Goal: Communication & Community: Answer question/provide support

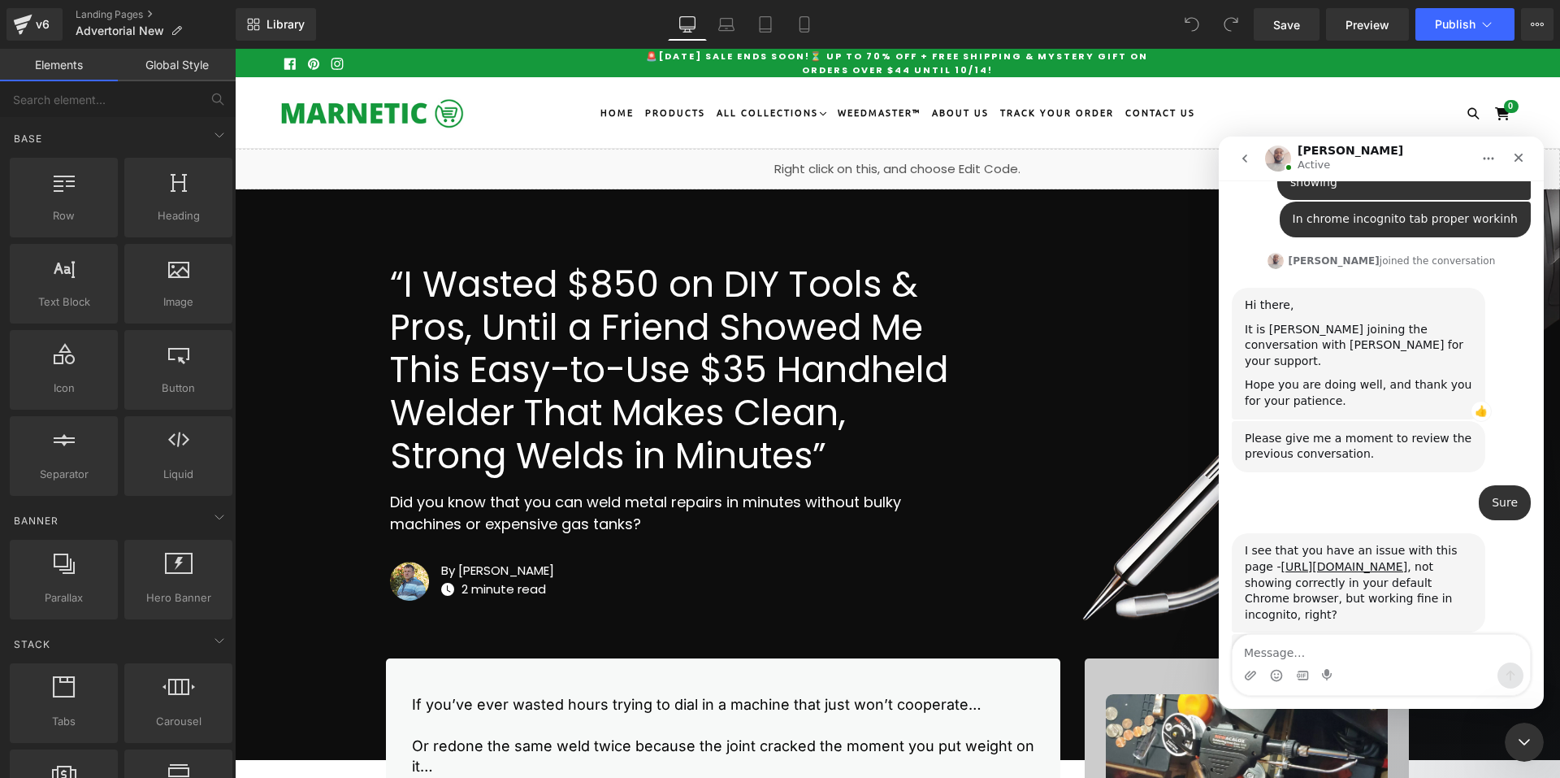
scroll to position [7872, 0]
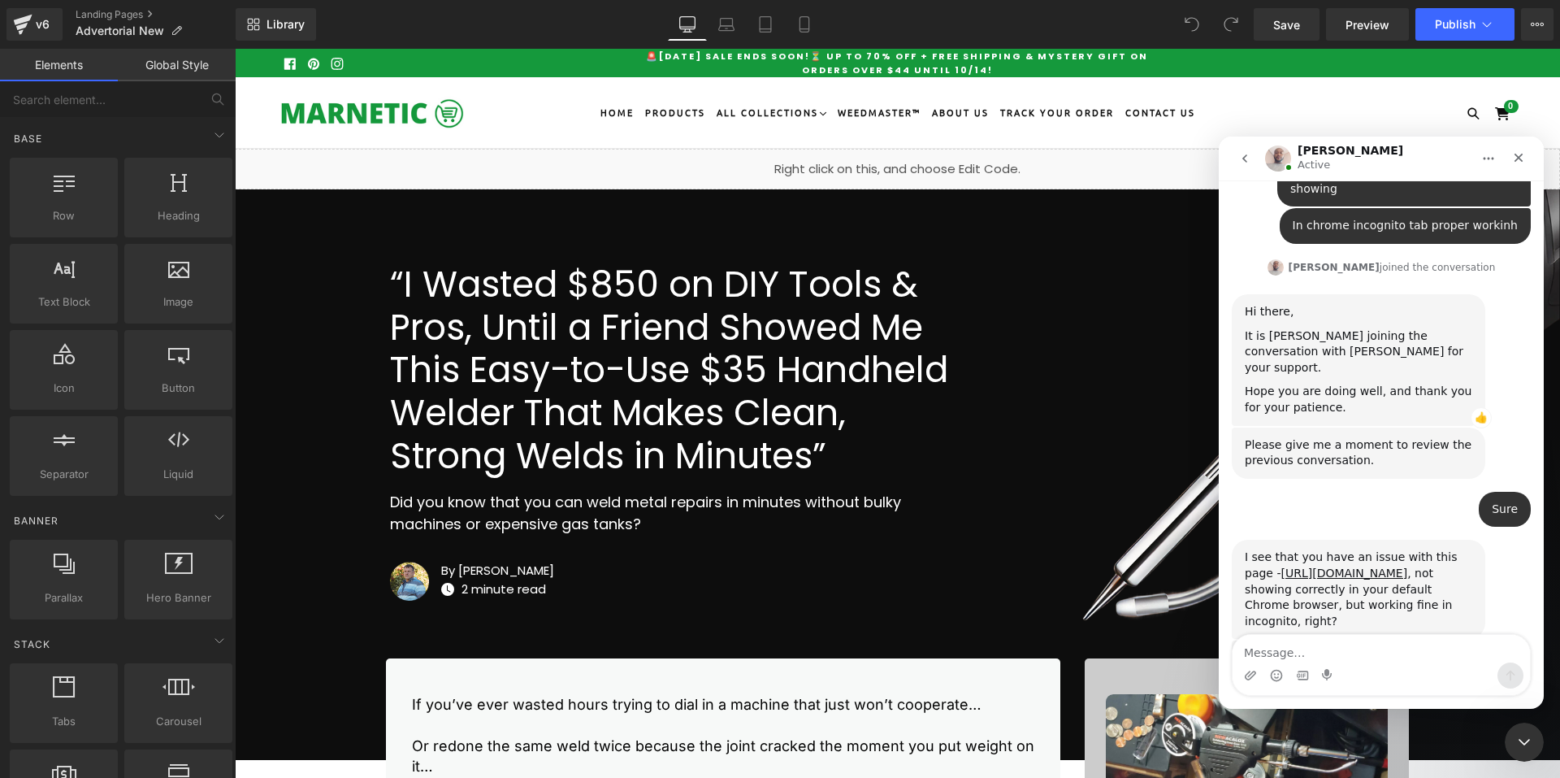
click at [1374, 698] on img "Henry says…" at bounding box center [1354, 740] width 218 height 85
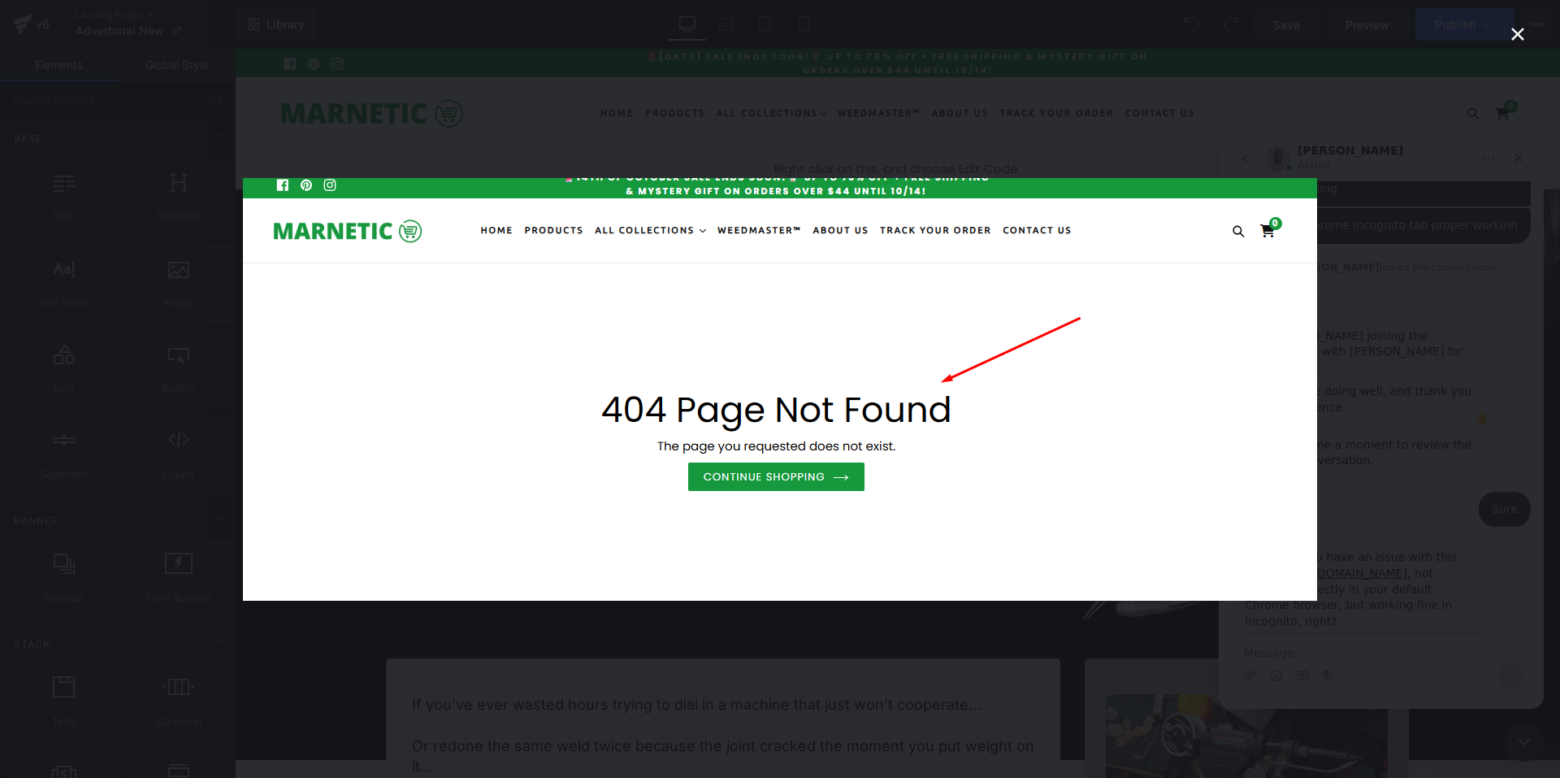
scroll to position [0, 0]
click at [1374, 557] on div "Intercom messenger" at bounding box center [780, 389] width 1560 height 778
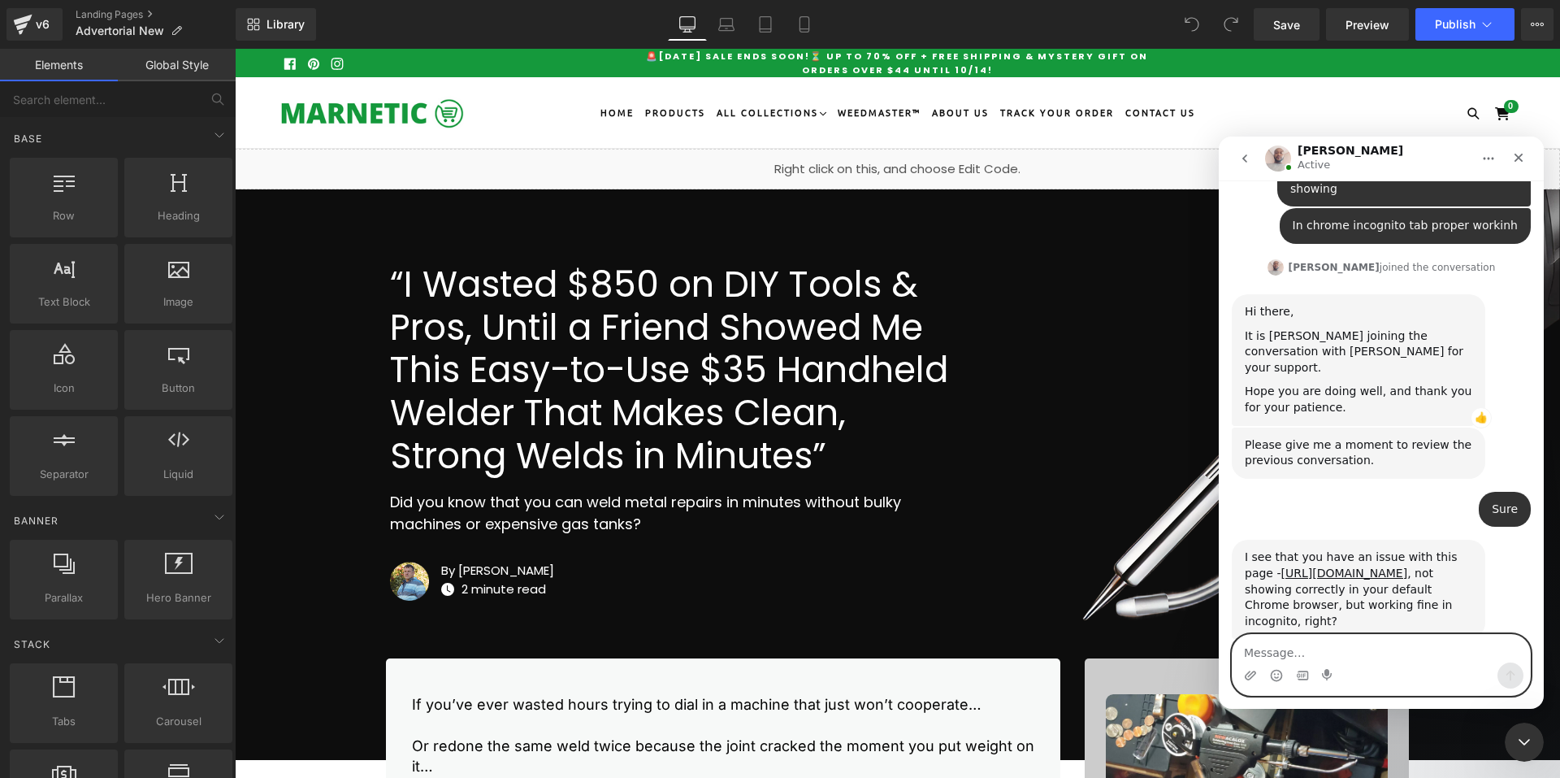
click at [1353, 640] on textarea "Message…" at bounding box center [1381, 649] width 297 height 28
click at [1350, 644] on textarea "Message…" at bounding box center [1381, 649] width 297 height 28
click at [1335, 649] on textarea "Message…" at bounding box center [1381, 649] width 297 height 28
paste textarea "[URL][DOMAIN_NAME]"
type textarea "Preview - [URL][DOMAIN_NAME]"
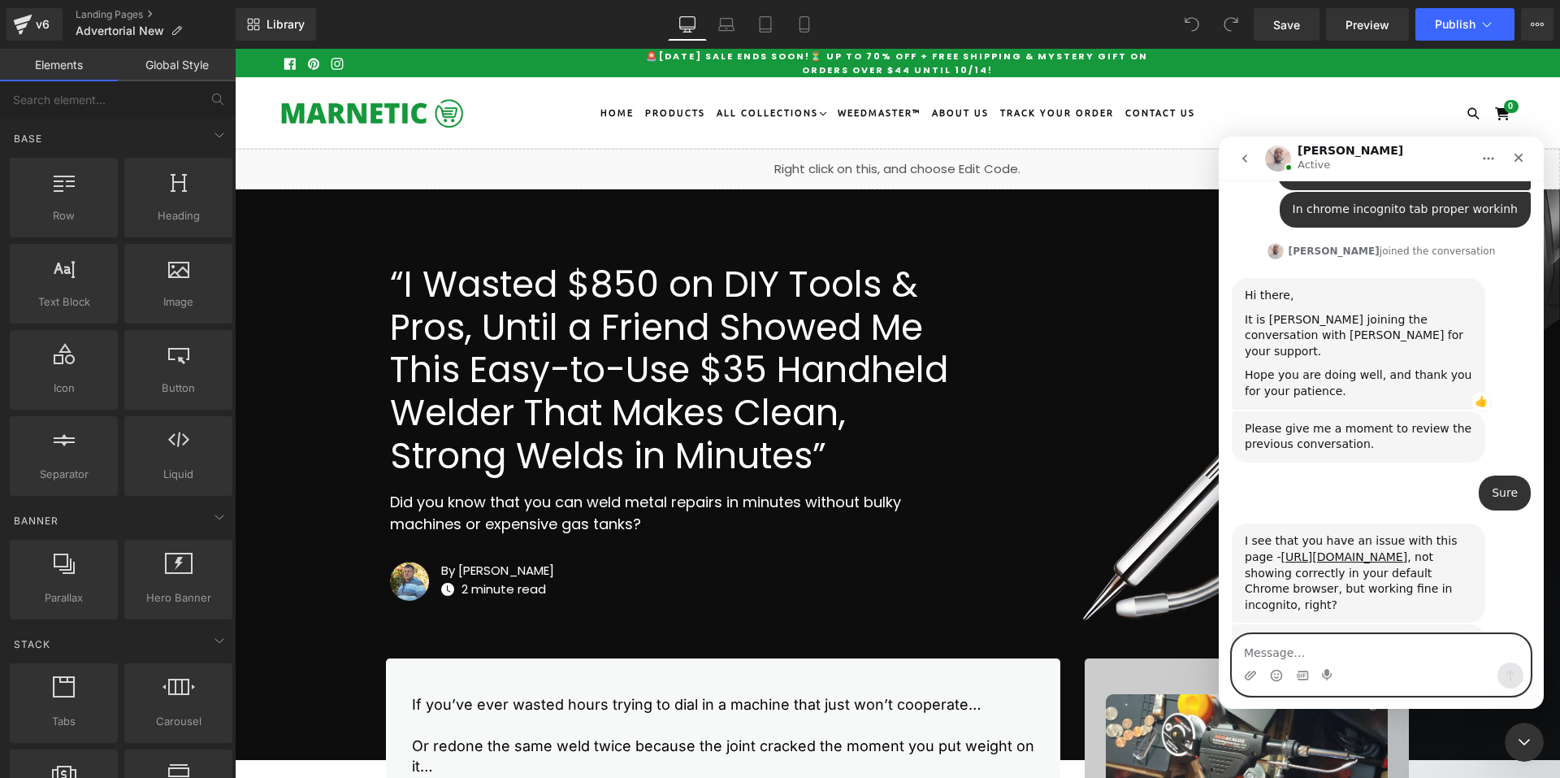
scroll to position [7953, 0]
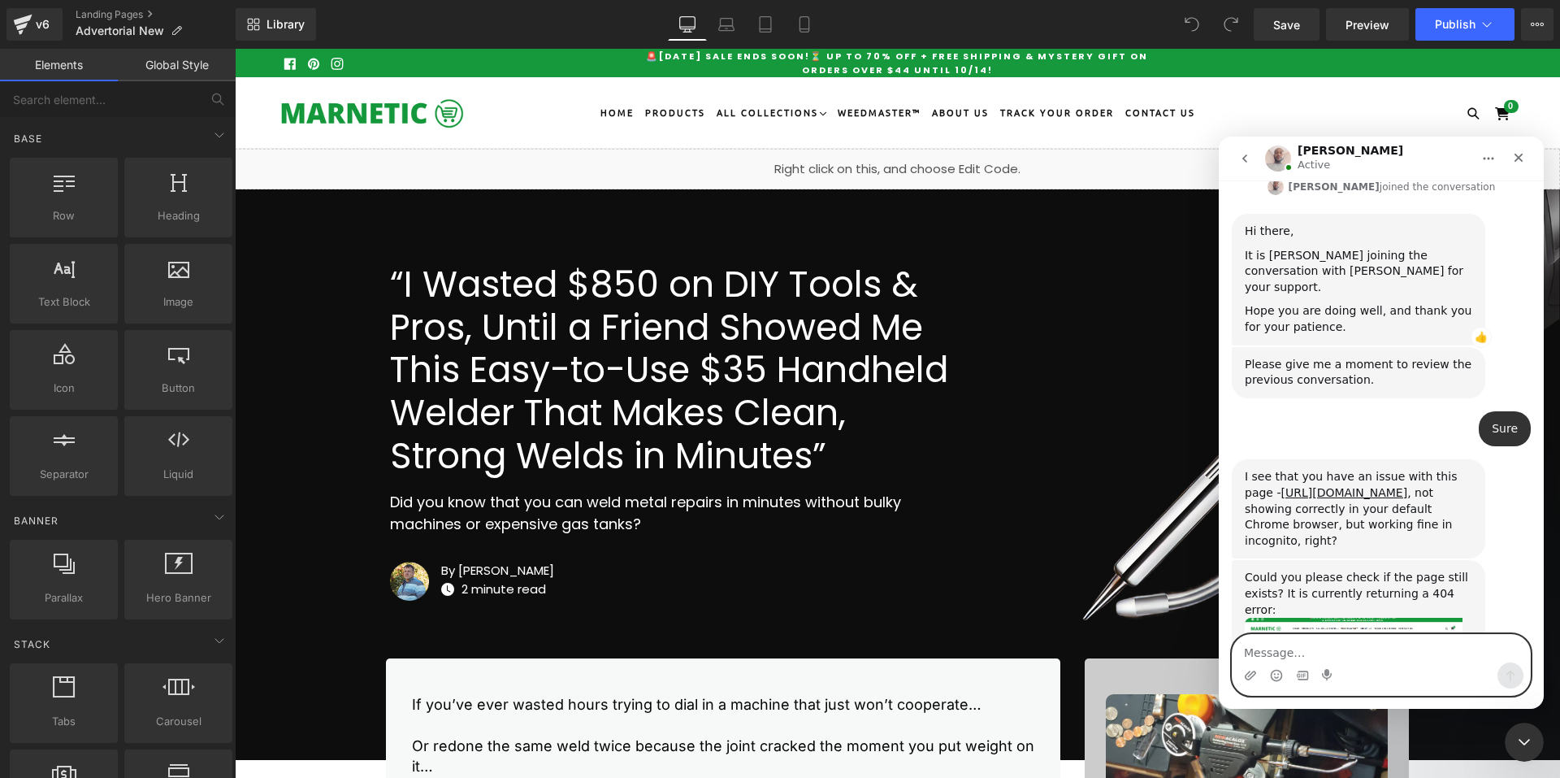
click at [1303, 657] on textarea "Message…" at bounding box center [1381, 649] width 297 height 28
paste textarea "[URL][DOMAIN_NAME][DOMAIN_NAME]"
type textarea "Dashboard - [URL][DOMAIN_NAME][DOMAIN_NAME]"
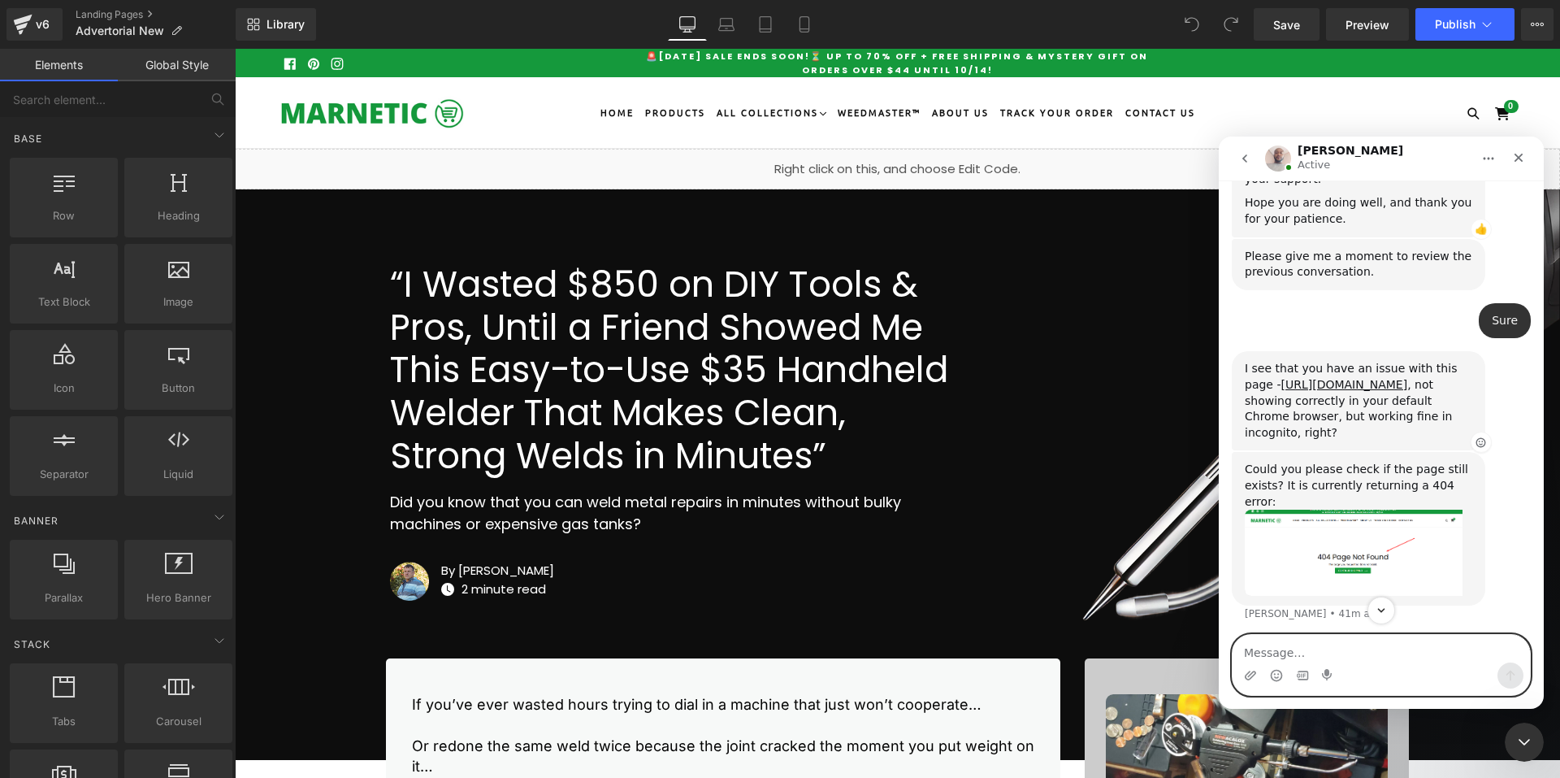
scroll to position [8069, 0]
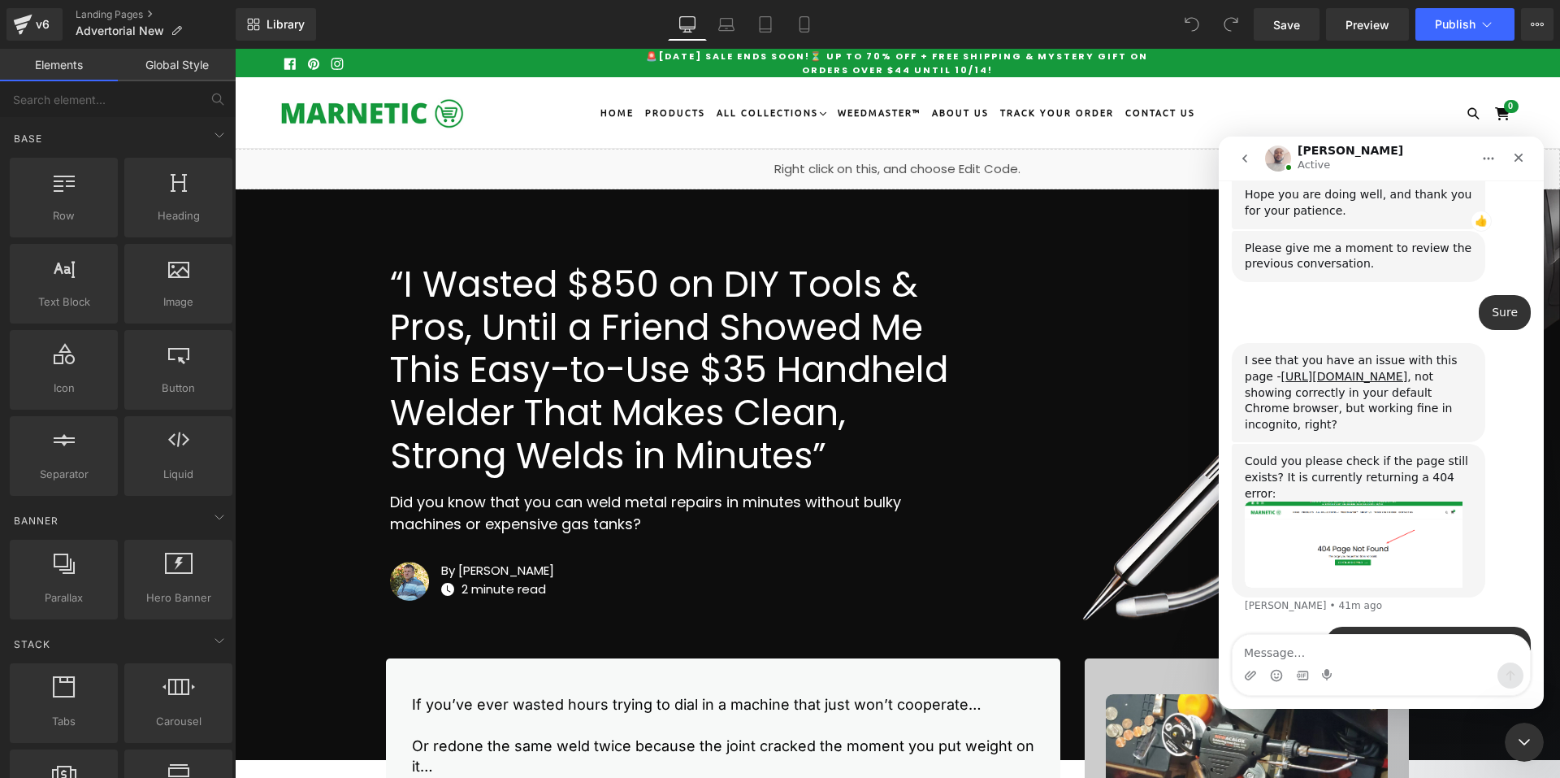
drag, startPoint x: 1421, startPoint y: 231, endPoint x: 1517, endPoint y: 319, distance: 130.6
click at [1517, 444] on div "Could you please check if the page still exists? It is currently returning a 40…" at bounding box center [1381, 535] width 299 height 182
click at [1286, 641] on textarea "Message…" at bounding box center [1381, 649] width 297 height 28
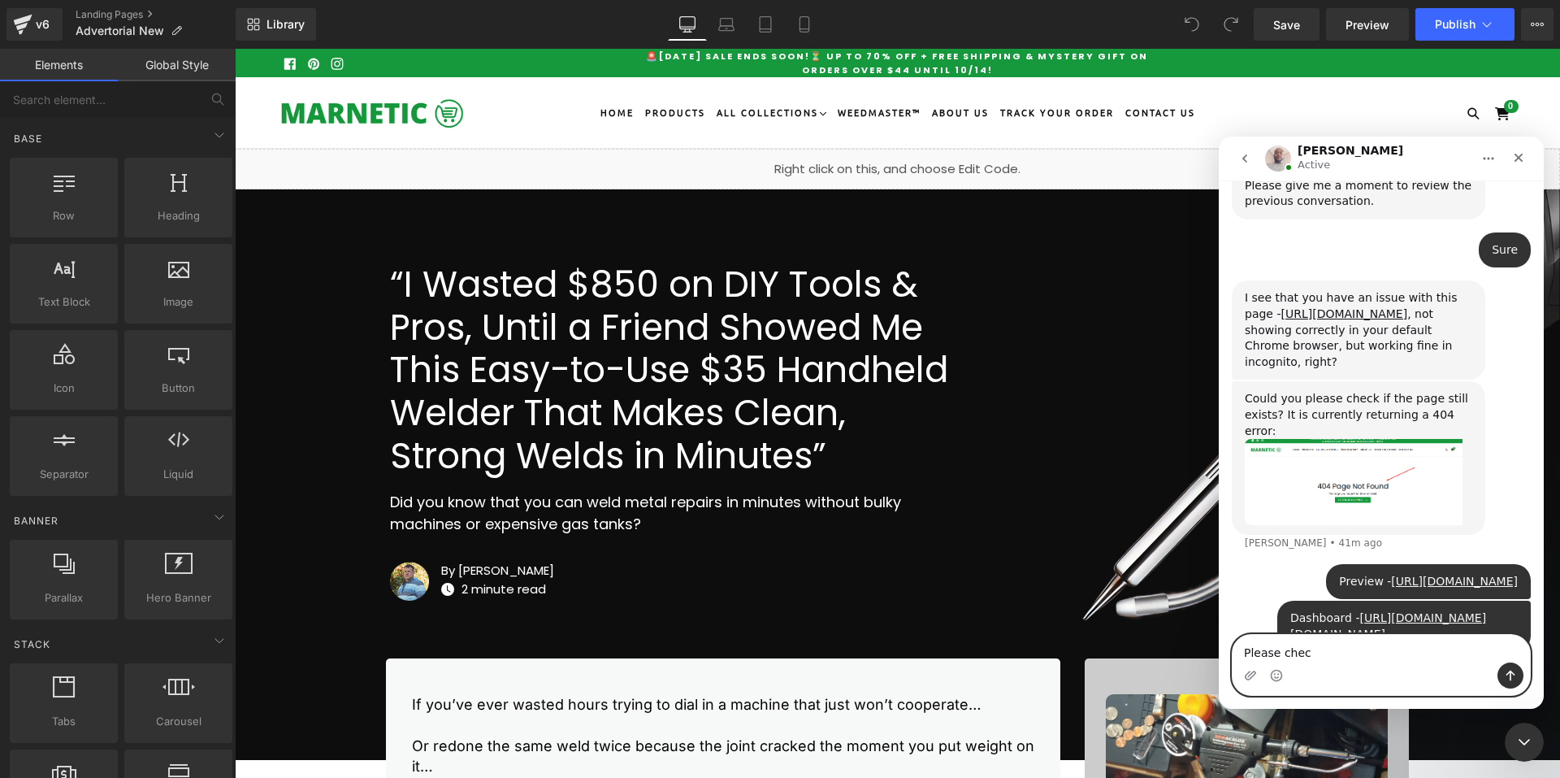
type textarea "Please check"
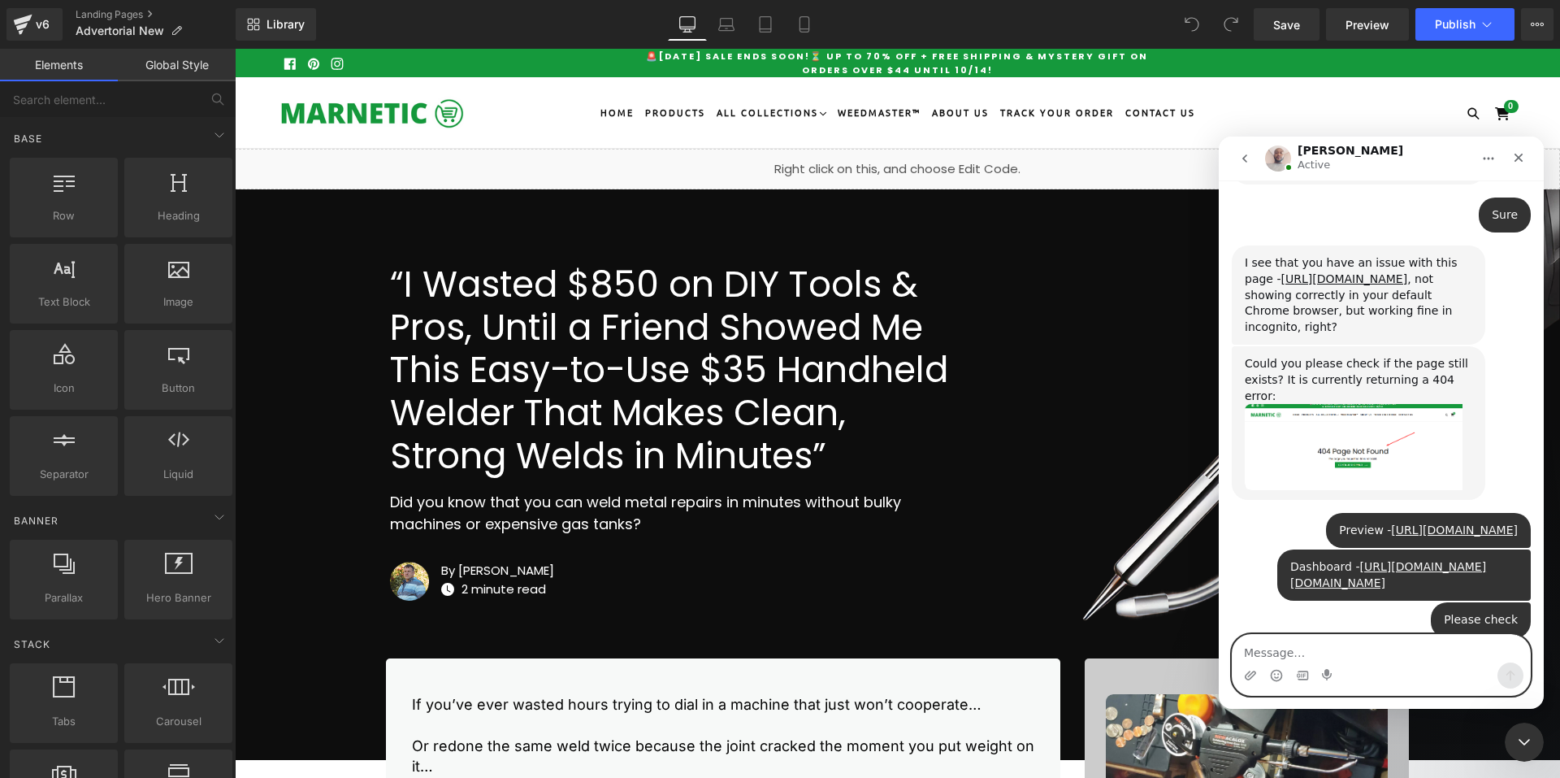
scroll to position [8201, 0]
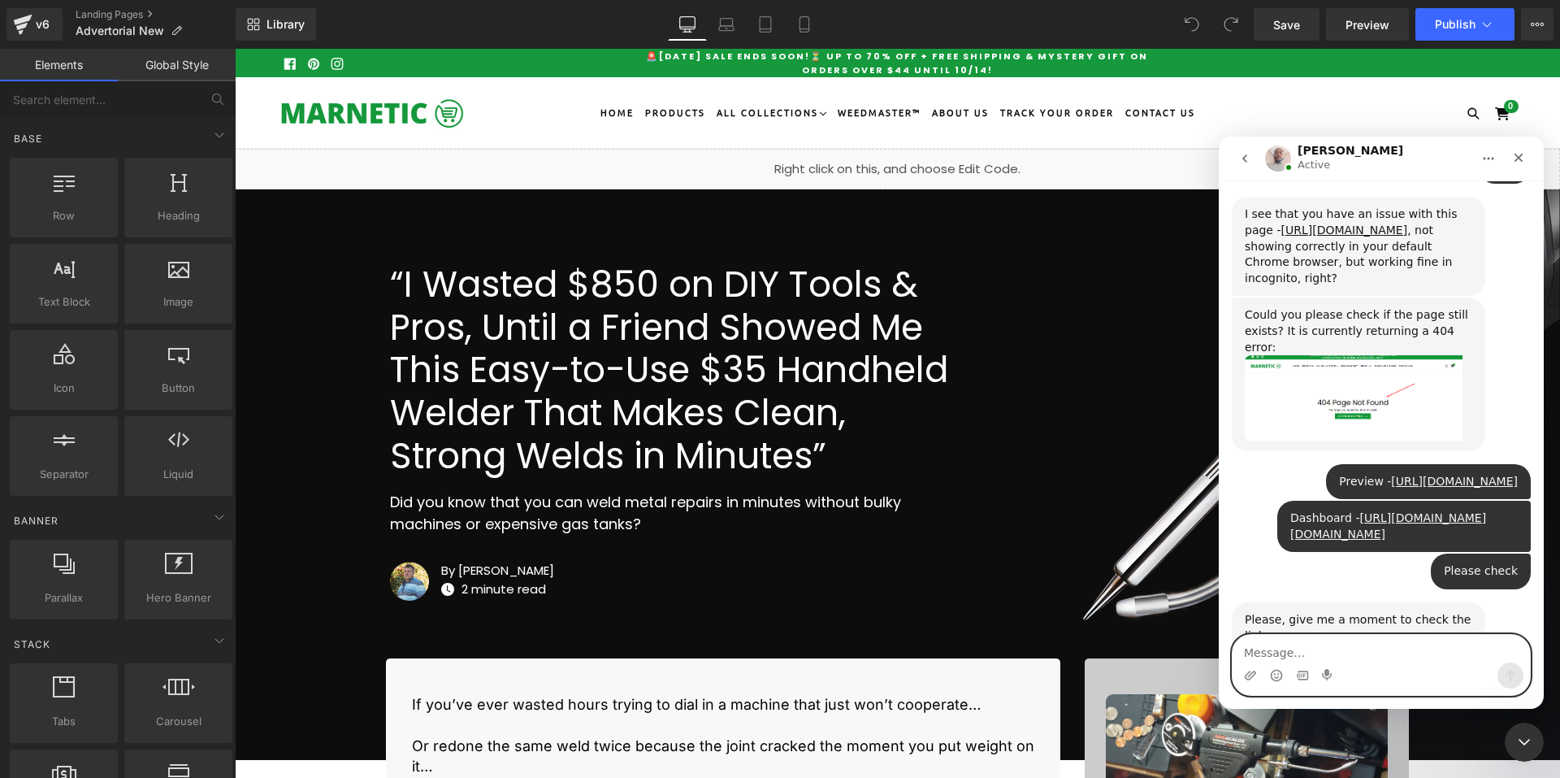
click at [1381, 651] on textarea "Message…" at bounding box center [1381, 649] width 297 height 28
click at [1476, 640] on icon "Add reaction" at bounding box center [1481, 645] width 11 height 11
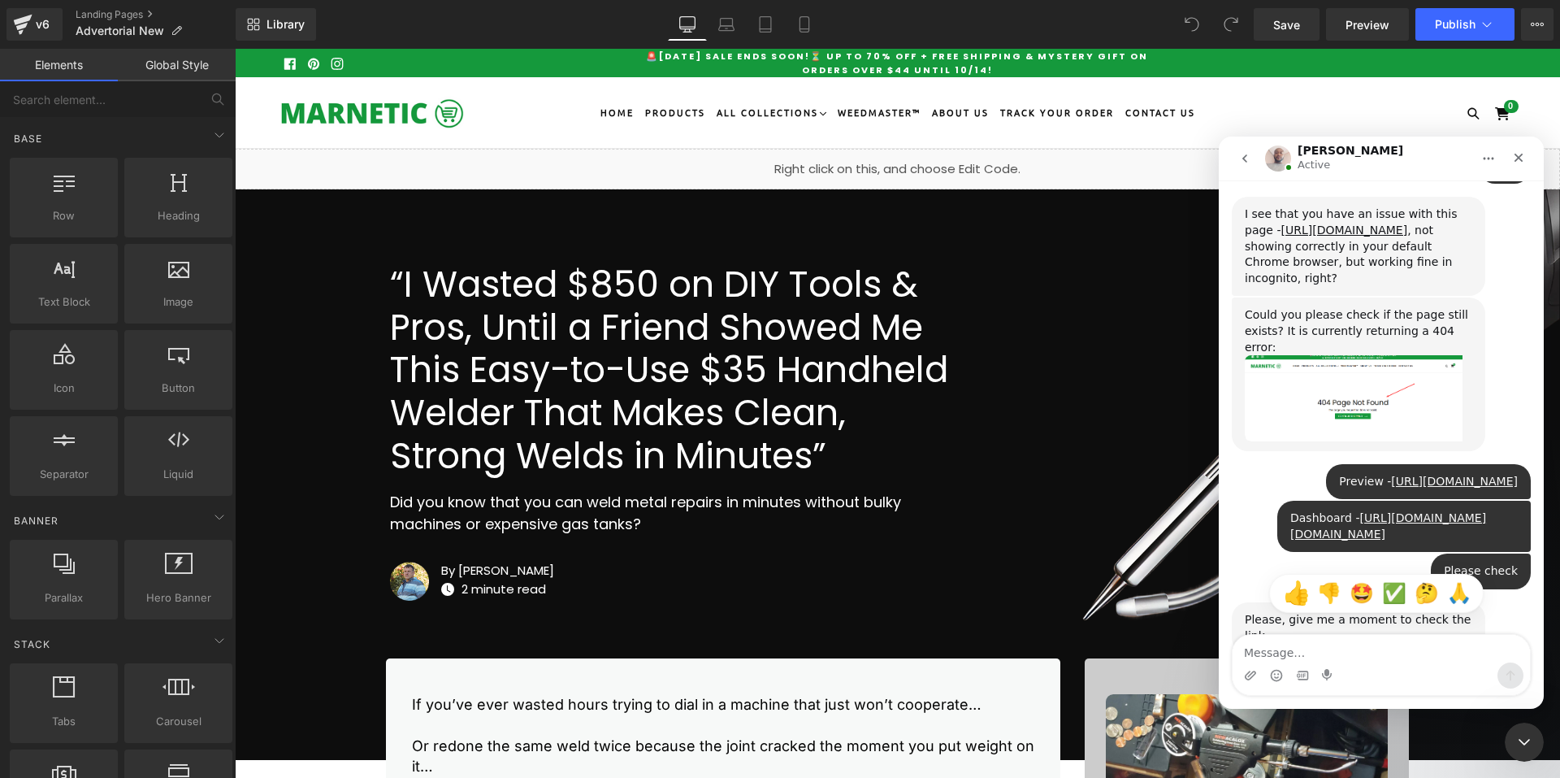
click at [1306, 582] on span "👍" at bounding box center [1294, 593] width 23 height 23
click at [1257, 159] on button "go back" at bounding box center [1245, 158] width 31 height 31
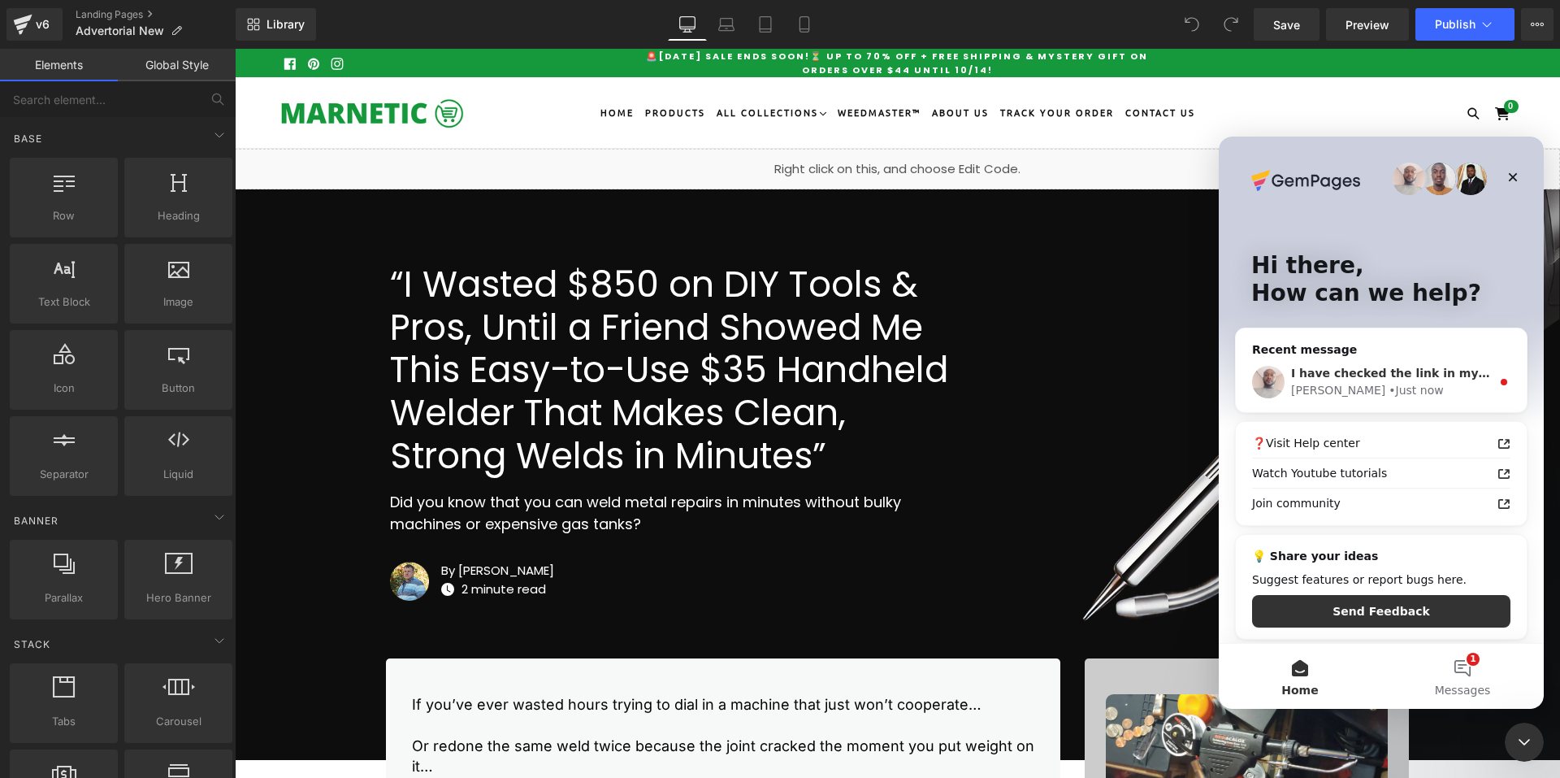
click at [1299, 389] on div "[PERSON_NAME]" at bounding box center [1338, 390] width 94 height 17
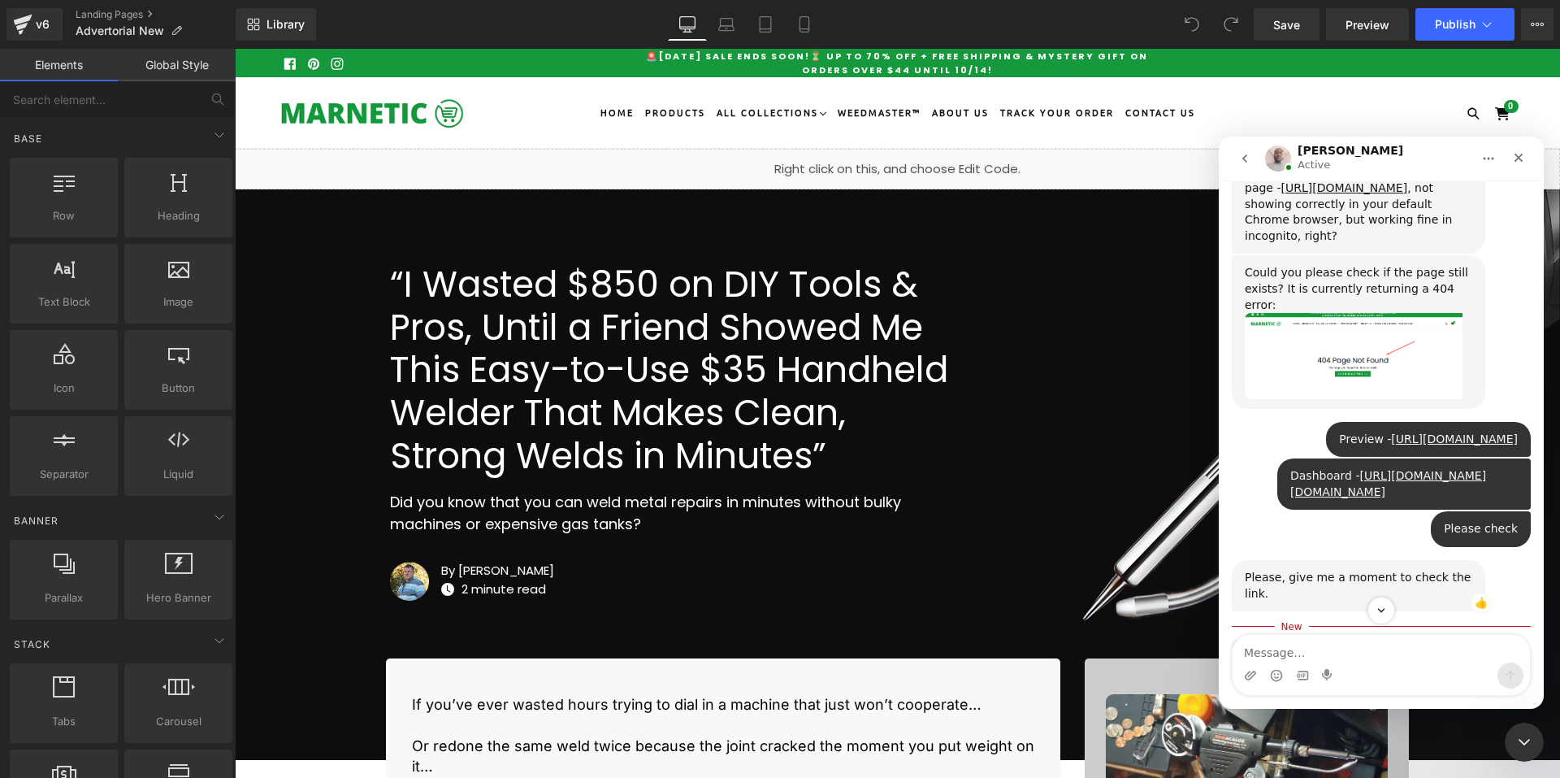
scroll to position [8369, 0]
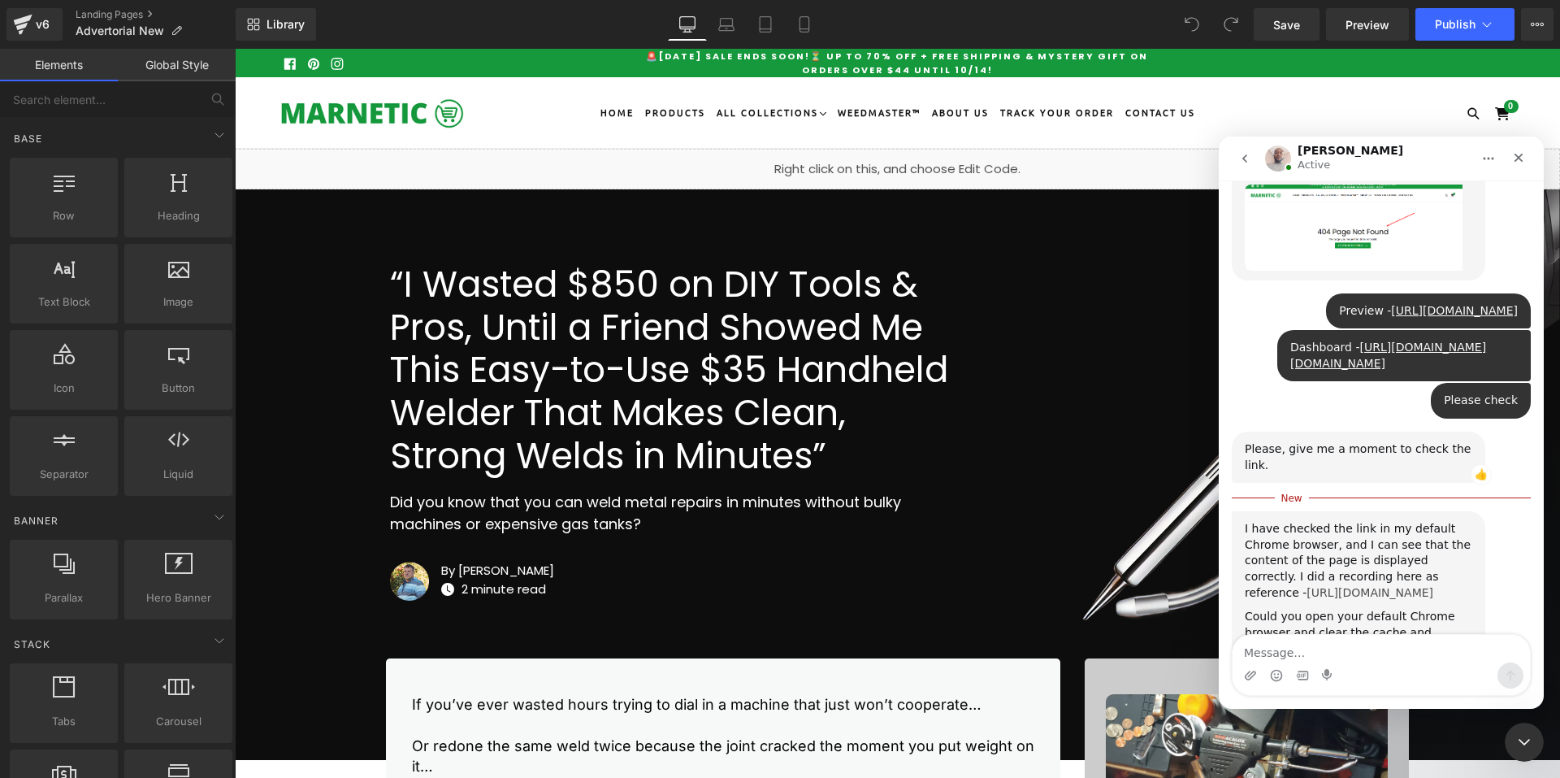
click at [1373, 586] on link "https://www.loom.com/share/82422ac6cf684f439d081cb072cf6e5e?sid=cc84efe6-710c-4…" at bounding box center [1370, 592] width 127 height 13
click at [1278, 646] on textarea "Message…" at bounding box center [1381, 649] width 297 height 28
type textarea "Not working"
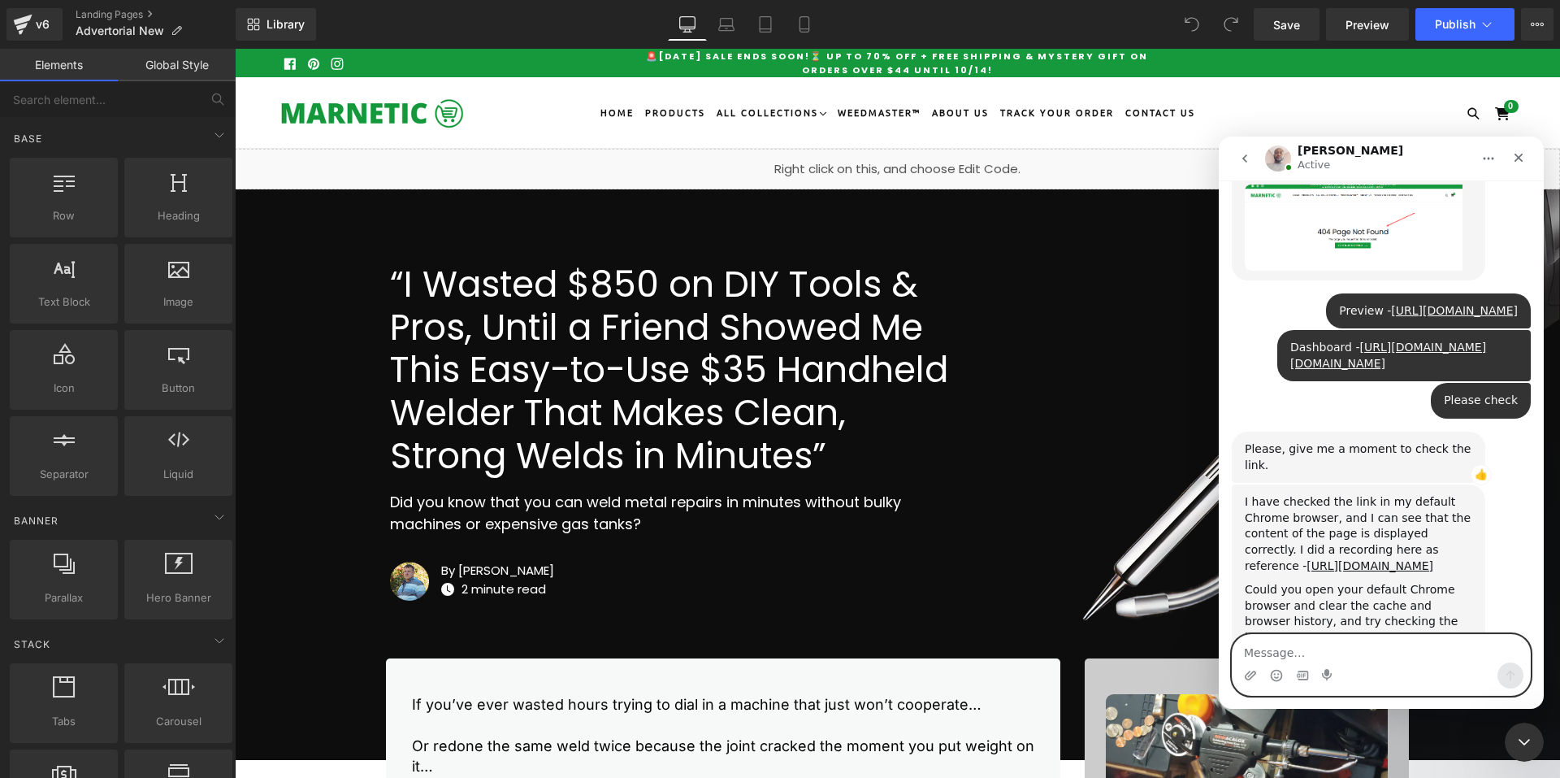
scroll to position [8391, 0]
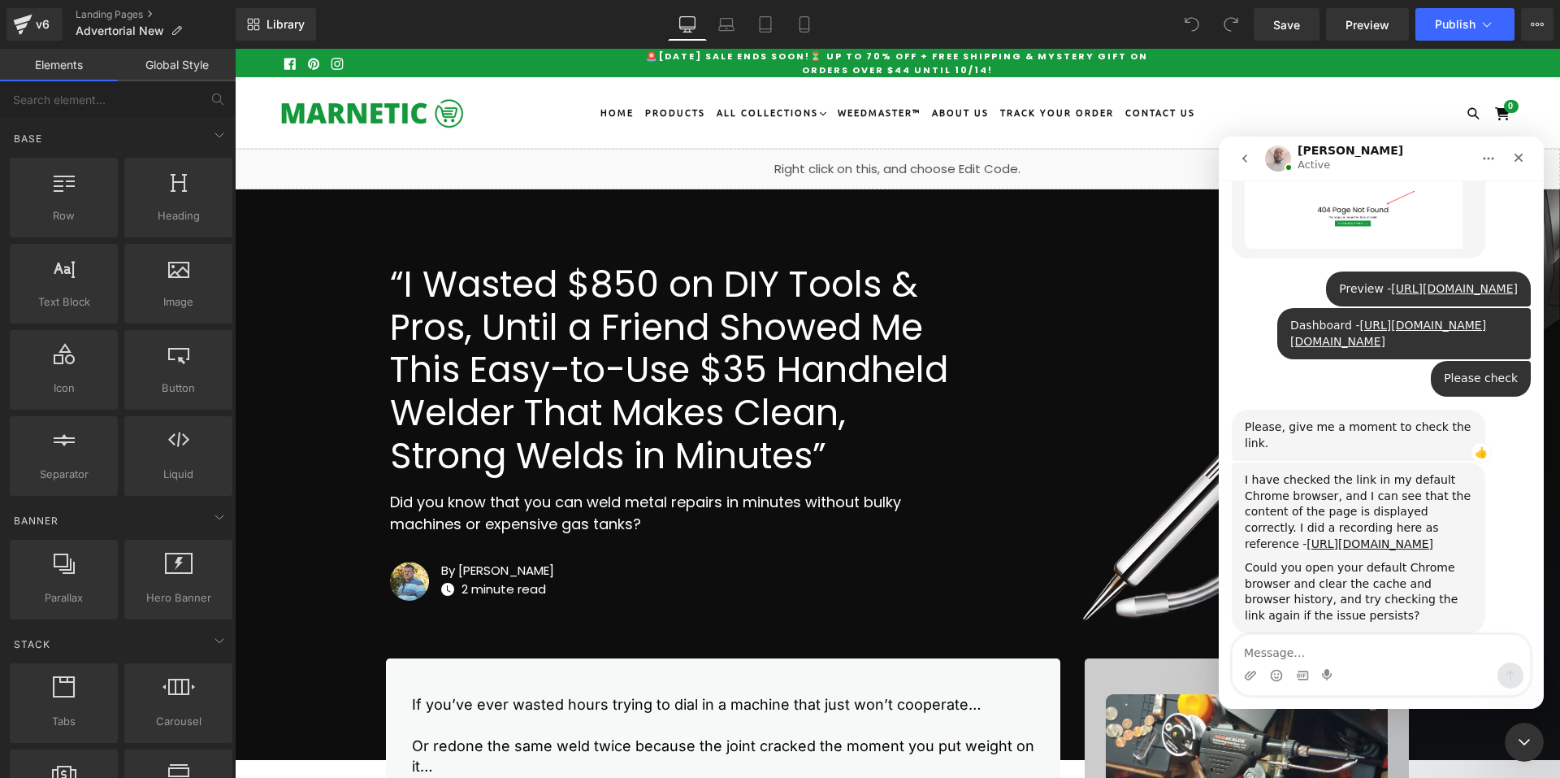
click at [1259, 159] on button "go back" at bounding box center [1245, 158] width 31 height 31
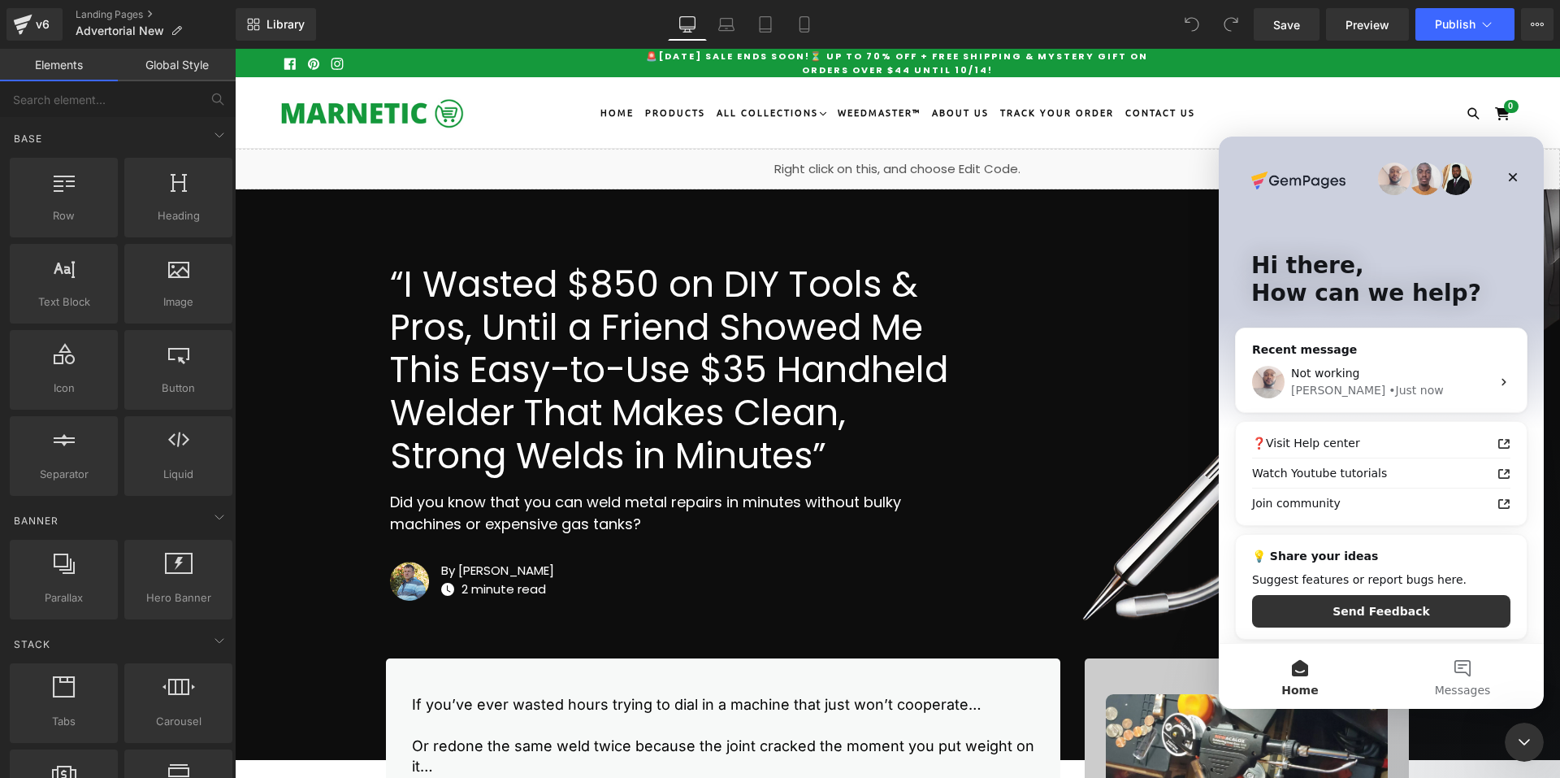
scroll to position [0, 0]
